Goal: Book appointment/travel/reservation

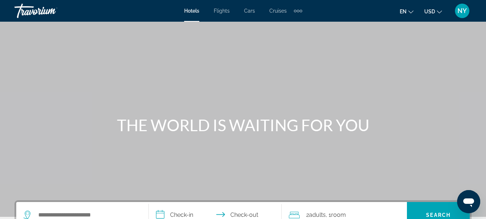
click at [295, 9] on div "Extra navigation items" at bounding box center [298, 10] width 8 height 11
click at [284, 22] on span "Activities" at bounding box center [286, 24] width 21 height 6
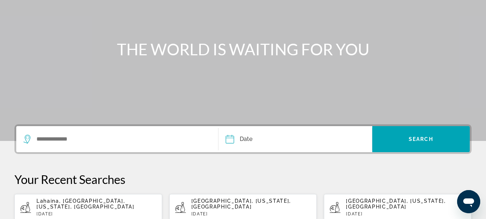
scroll to position [82, 0]
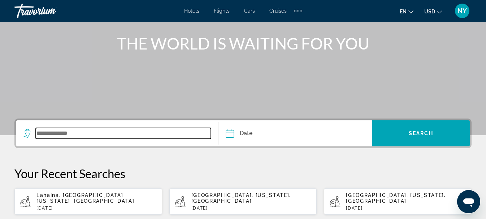
click at [57, 133] on input "Search widget" at bounding box center [123, 133] width 175 height 11
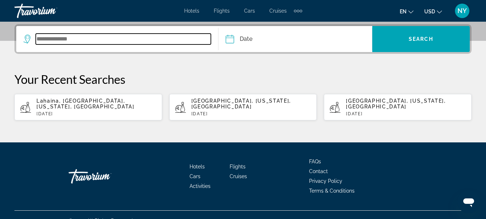
scroll to position [177, 0]
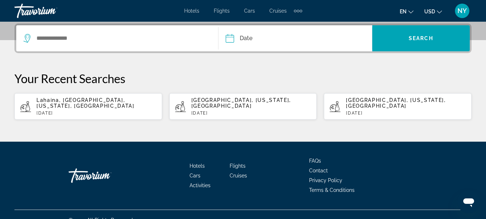
click at [73, 102] on span "Lahaina, [GEOGRAPHIC_DATA], [US_STATE], [GEOGRAPHIC_DATA]" at bounding box center [85, 103] width 98 height 12
type input "**********"
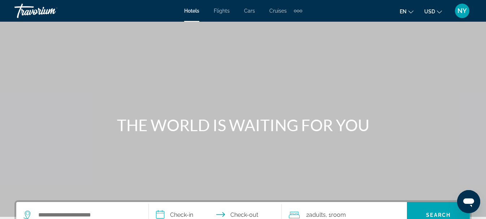
click at [301, 12] on div "Extra navigation items" at bounding box center [298, 10] width 8 height 11
click at [292, 25] on span "Activities" at bounding box center [286, 24] width 21 height 6
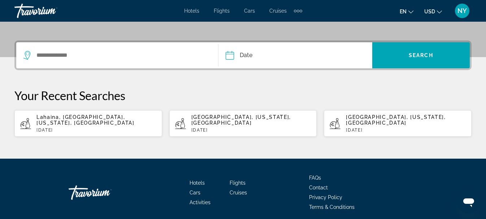
scroll to position [161, 0]
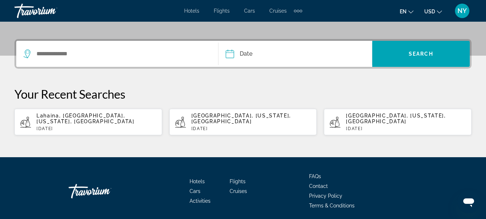
click at [354, 120] on div "[GEOGRAPHIC_DATA], [US_STATE], [GEOGRAPHIC_DATA] [DATE]" at bounding box center [406, 122] width 120 height 18
type input "**********"
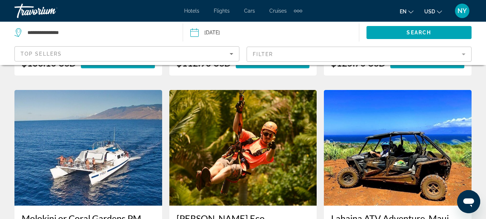
scroll to position [1137, 0]
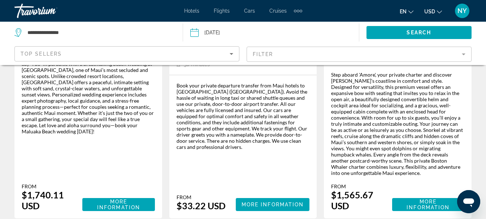
scroll to position [637, 0]
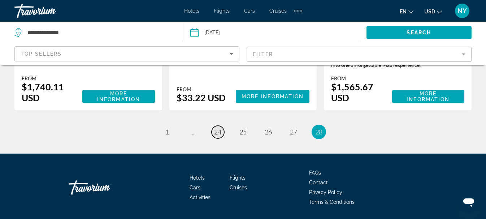
click at [221, 128] on span "24" at bounding box center [217, 132] width 7 height 8
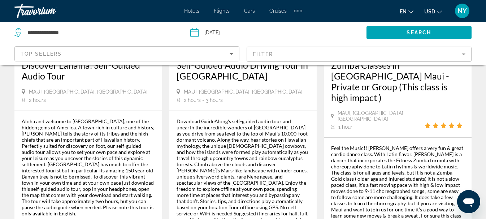
scroll to position [1320, 0]
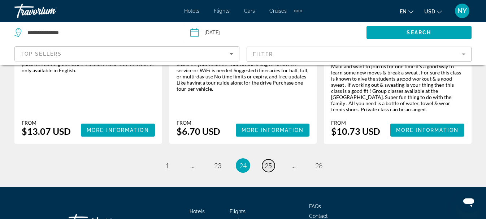
click at [269, 161] on span "25" at bounding box center [268, 165] width 7 height 8
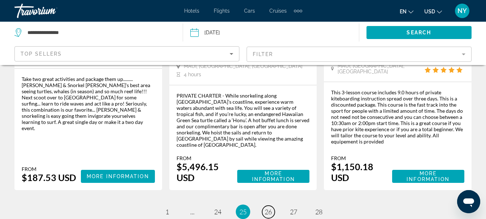
scroll to position [1210, 0]
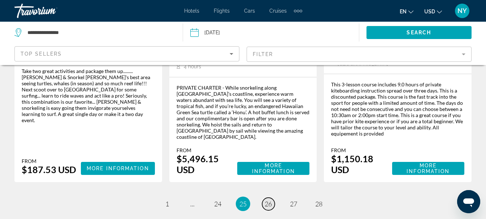
click at [264, 198] on link "page 26" at bounding box center [268, 204] width 13 height 13
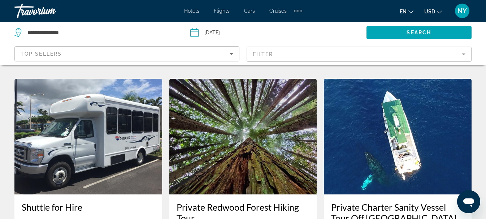
scroll to position [1294, 0]
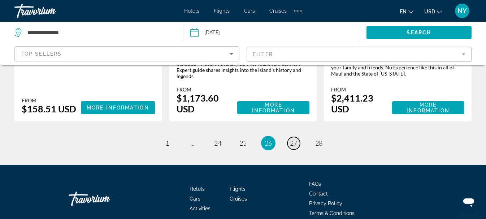
click at [294, 139] on span "27" at bounding box center [293, 143] width 7 height 8
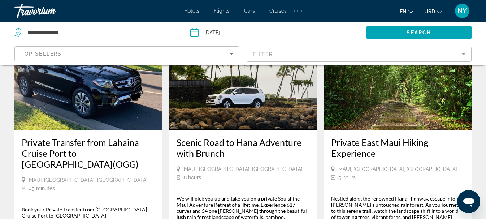
scroll to position [1172, 0]
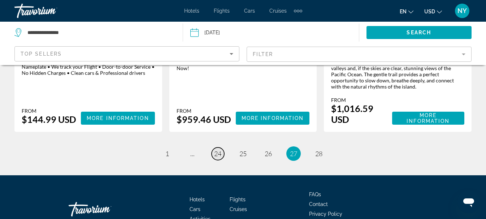
click at [217, 150] on span "24" at bounding box center [217, 154] width 7 height 8
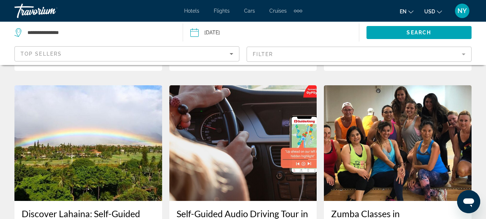
scroll to position [1320, 0]
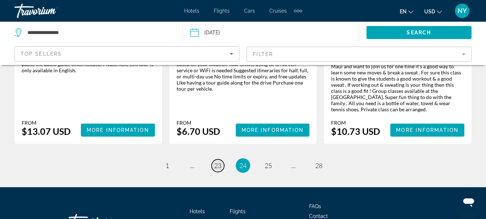
click at [214, 159] on link "page 23" at bounding box center [218, 165] width 13 height 13
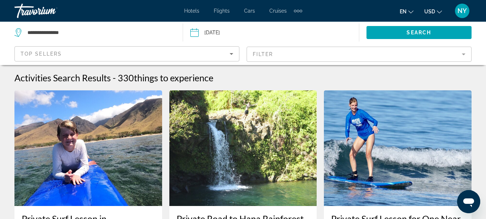
click at [214, 113] on img "Main content" at bounding box center [243, 148] width 148 height 116
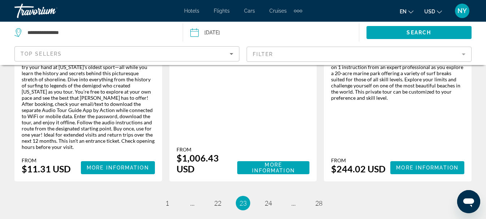
scroll to position [1230, 0]
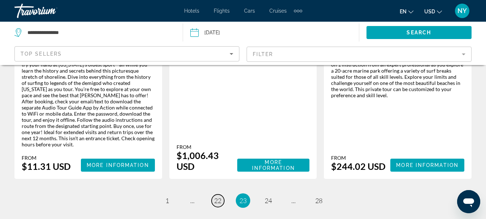
click at [215, 196] on span "22" at bounding box center [217, 200] width 7 height 8
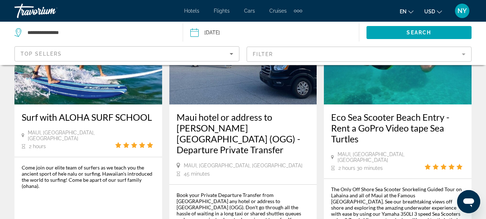
scroll to position [429, 0]
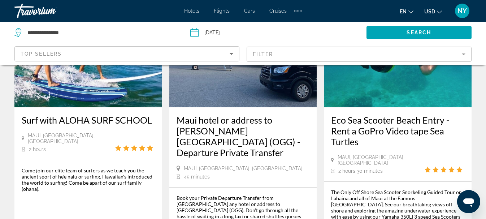
click at [214, 122] on h3 "Maui hotel or address to [PERSON_NAME][GEOGRAPHIC_DATA] (OGG) - Departure Priva…" at bounding box center [243, 135] width 133 height 43
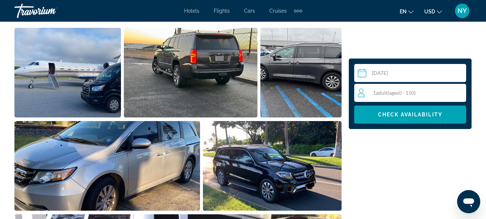
scroll to position [450, 0]
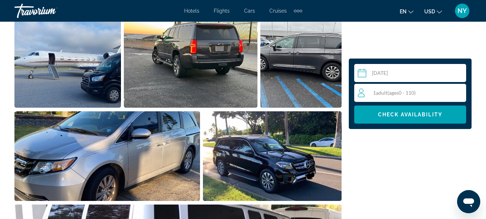
drag, startPoint x: 483, startPoint y: 96, endPoint x: 483, endPoint y: 100, distance: 4.0
click at [382, 88] on div "1 Adult Adults ( ages [DEMOGRAPHIC_DATA])" at bounding box center [412, 92] width 108 height 9
click at [459, 92] on icon "Increment adults" at bounding box center [459, 92] width 7 height 9
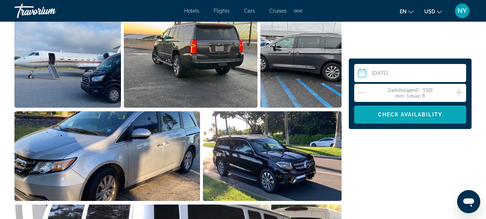
click at [419, 113] on span "Check Availability" at bounding box center [410, 115] width 64 height 6
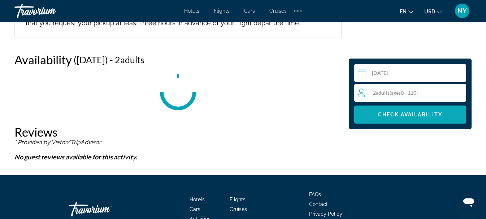
scroll to position [1175, 0]
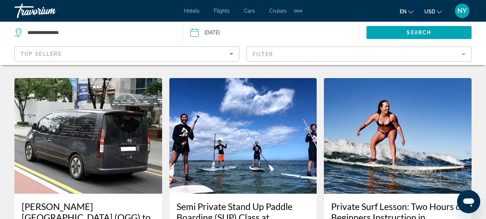
scroll to position [1254, 0]
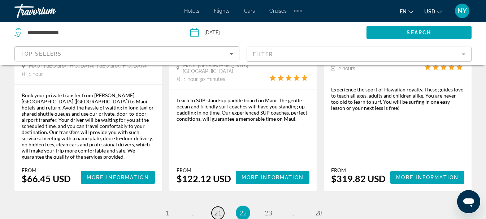
click at [219, 207] on link "page 21" at bounding box center [218, 213] width 13 height 13
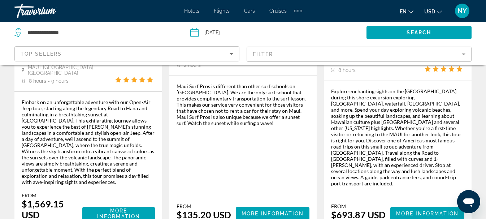
scroll to position [1279, 0]
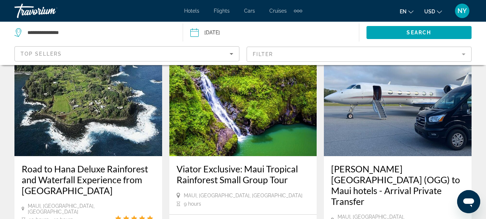
scroll to position [880, 0]
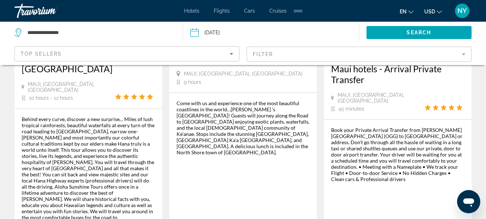
click at [406, 156] on div "Book your Private Arrival Transfer from [PERSON_NAME][GEOGRAPHIC_DATA] (OGG) to…" at bounding box center [397, 192] width 133 height 130
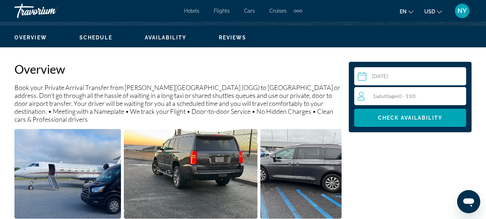
scroll to position [347, 0]
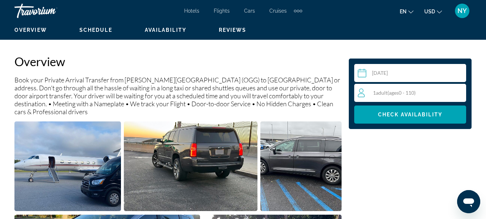
click at [399, 90] on span "ages" at bounding box center [394, 93] width 10 height 6
click at [459, 90] on icon "Increment adults" at bounding box center [459, 92] width 7 height 9
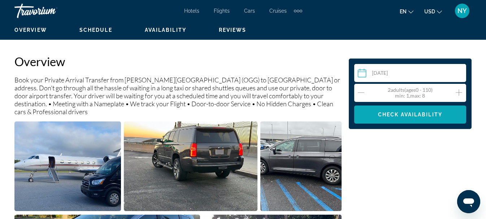
click at [415, 116] on span "Check Availability" at bounding box center [410, 115] width 64 height 6
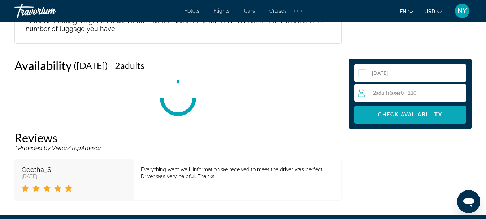
scroll to position [1183, 0]
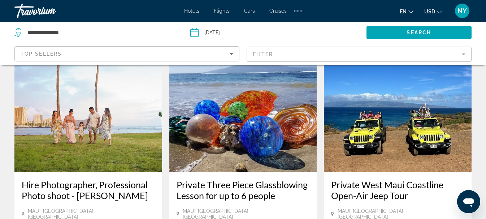
scroll to position [1324, 0]
